Goal: Task Accomplishment & Management: Complete application form

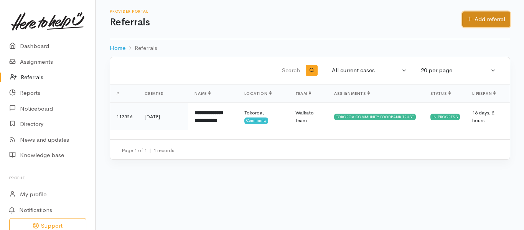
click at [473, 24] on link "Add referral" at bounding box center [486, 20] width 48 height 16
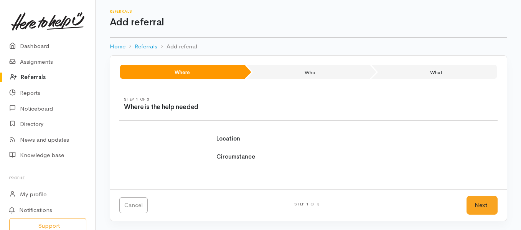
select select
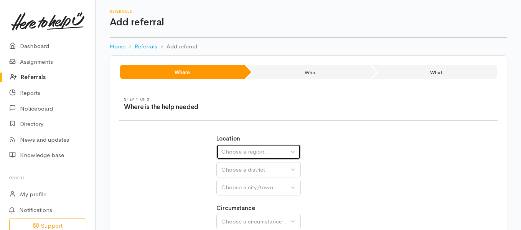
click at [274, 152] on div "Choose a region..." at bounding box center [255, 151] width 68 height 9
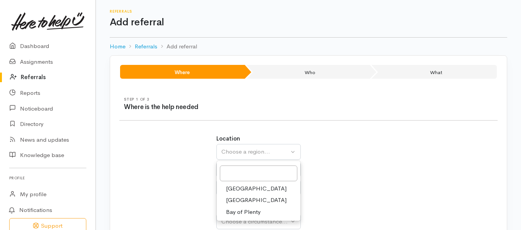
click at [243, 196] on span "Waikato" at bounding box center [256, 200] width 61 height 9
select select "3"
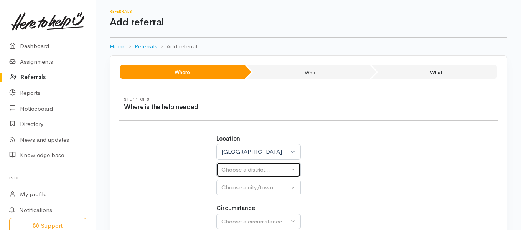
click at [263, 172] on div "Choose a district..." at bounding box center [255, 169] width 68 height 9
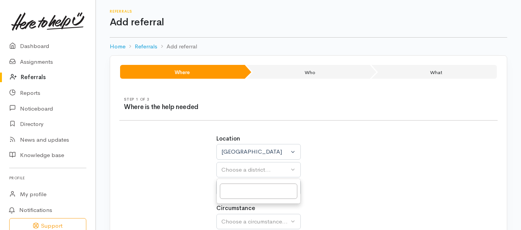
select select
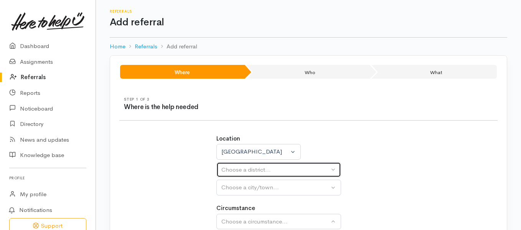
click at [267, 167] on div "Choose a district..." at bounding box center [275, 169] width 108 height 9
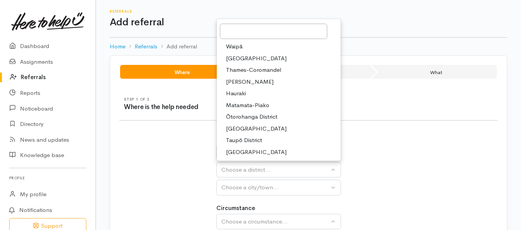
click at [243, 80] on span "Hamilton" at bounding box center [250, 81] width 48 height 9
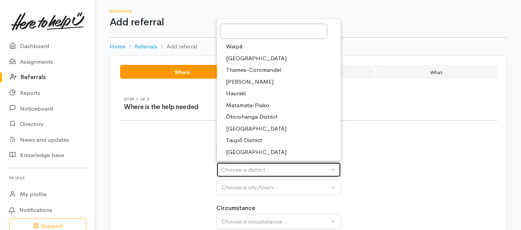
select select "4"
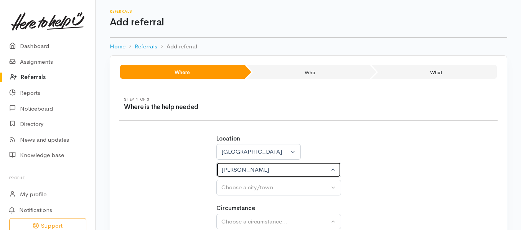
select select
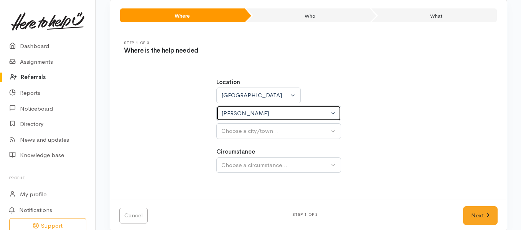
scroll to position [67, 0]
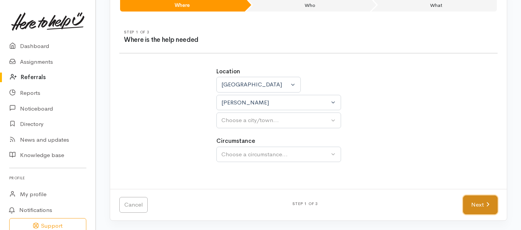
click at [476, 203] on link "Next" at bounding box center [480, 204] width 35 height 19
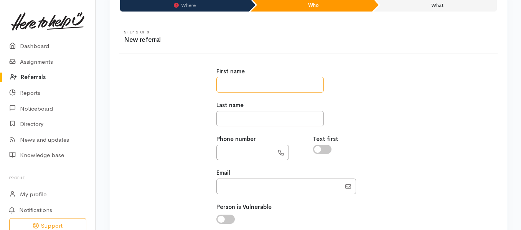
click at [268, 90] on input "text" at bounding box center [269, 85] width 107 height 16
type input "*"
type input "*******"
click at [274, 120] on input "text" at bounding box center [269, 119] width 107 height 16
type input "****"
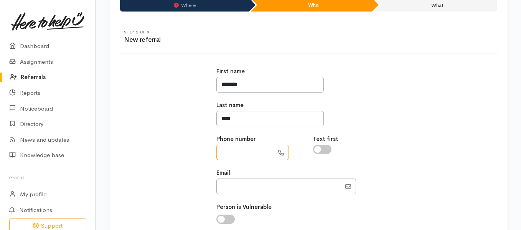
click at [260, 148] on input "text" at bounding box center [245, 153] width 58 height 16
type input "**********"
click at [327, 148] on input "checkbox" at bounding box center [322, 149] width 18 height 9
checkbox input "true"
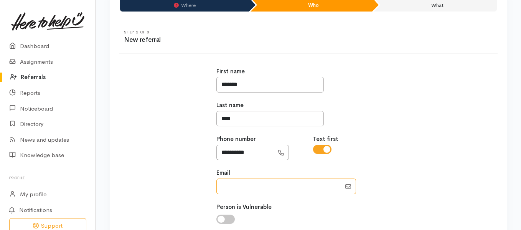
click at [298, 189] on input "Email" at bounding box center [278, 186] width 125 height 16
click at [413, 194] on div "**********" at bounding box center [308, 178] width 387 height 241
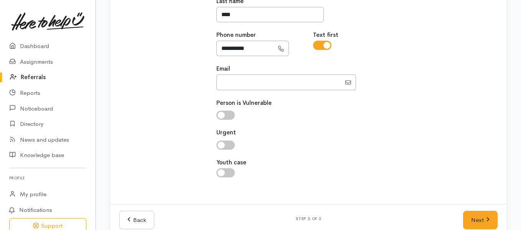
scroll to position [176, 0]
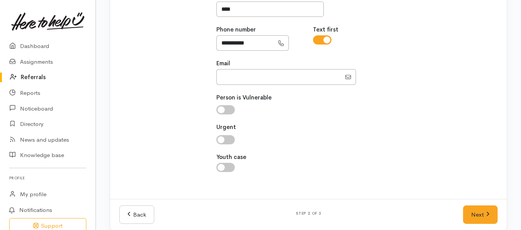
click at [232, 140] on input "checkbox" at bounding box center [225, 139] width 18 height 9
checkbox input "true"
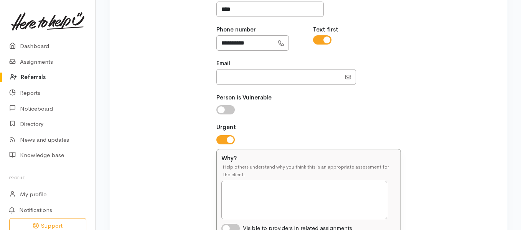
scroll to position [280, 0]
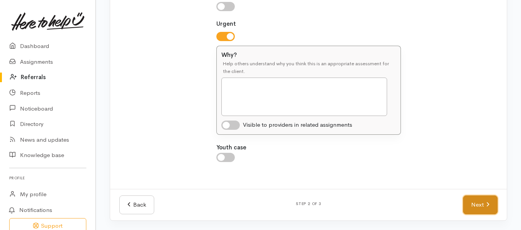
click at [473, 204] on link "Next" at bounding box center [480, 204] width 35 height 19
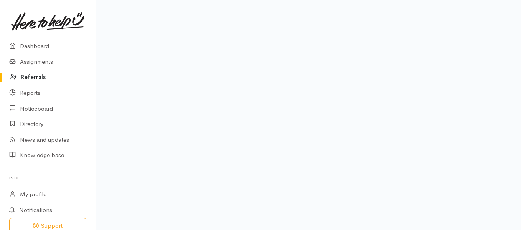
scroll to position [95, 0]
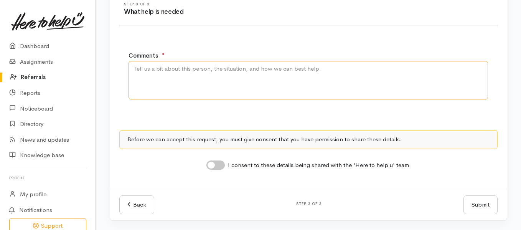
click at [293, 72] on textarea "Comments" at bounding box center [307, 80] width 359 height 38
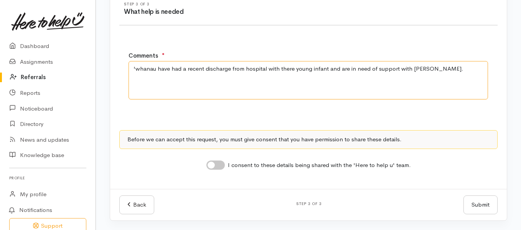
type textarea "'whanau have had a recent discharge from hospital with there young infant and a…"
click at [227, 167] on div "I consent to these details being shared with the 'Here to help u' team." at bounding box center [308, 165] width 204 height 10
click at [222, 166] on input "I consent to these details being shared with the 'Here to help u' team." at bounding box center [215, 164] width 18 height 9
checkbox input "true"
click at [480, 202] on button "Submit" at bounding box center [480, 204] width 34 height 19
